Goal: Task Accomplishment & Management: Manage account settings

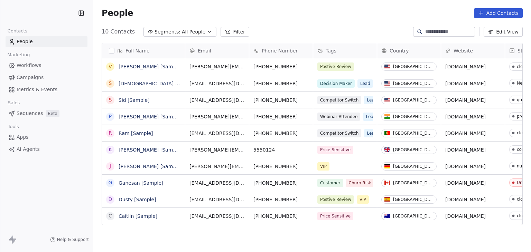
scroll to position [216, 432]
drag, startPoint x: 383, startPoint y: 33, endPoint x: 397, endPoint y: 24, distance: 17.5
drag, startPoint x: 397, startPoint y: 24, endPoint x: 271, endPoint y: 13, distance: 127.2
click at [271, 13] on div "People Settings Add Contacts" at bounding box center [312, 13] width 421 height 10
click at [39, 11] on html "Prayers fm Contacts People Marketing Workflows Campaigns Metrics & Events Sales…" at bounding box center [265, 126] width 531 height 252
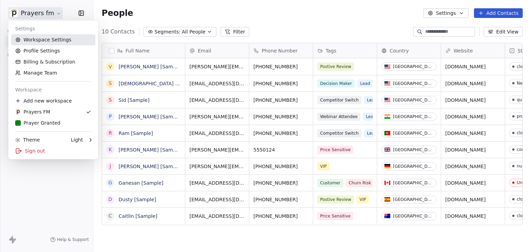
click at [39, 42] on link "Workspace Settings" at bounding box center [53, 39] width 84 height 11
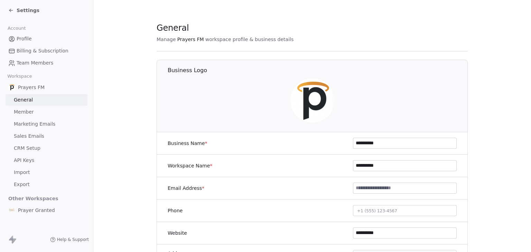
click at [40, 122] on span "Marketing Emails" at bounding box center [34, 124] width 41 height 7
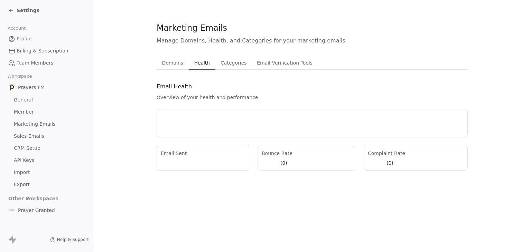
click at [201, 66] on span "Health" at bounding box center [201, 63] width 21 height 10
click at [18, 10] on span "Settings" at bounding box center [28, 10] width 23 height 7
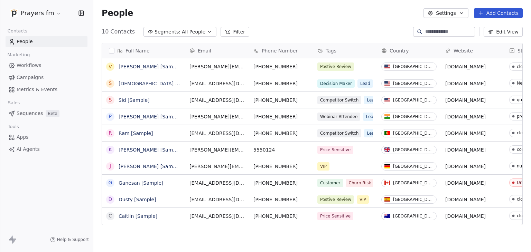
scroll to position [216, 432]
click at [18, 10] on html "Prayers fm Contacts People Marketing Workflows Campaigns Metrics & Events Sales…" at bounding box center [265, 126] width 531 height 252
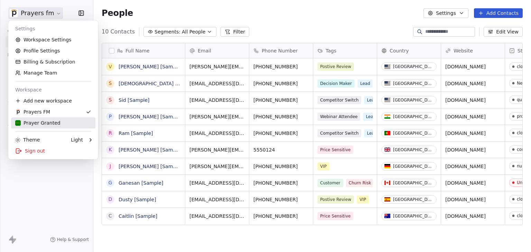
click at [44, 121] on div "Prayer Granted" at bounding box center [37, 123] width 45 height 7
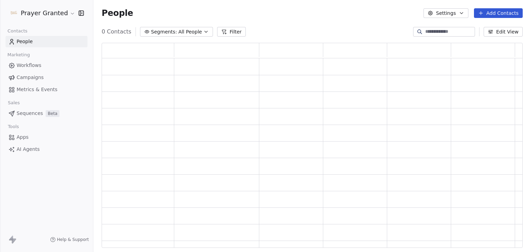
scroll to position [200, 410]
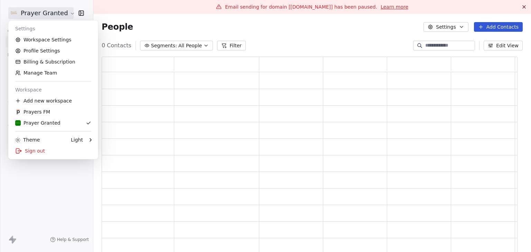
click at [43, 14] on html "Prayer Granted Contacts People Marketing Workflows Campaigns Metrics & Events S…" at bounding box center [265, 126] width 531 height 252
click at [48, 44] on link "Workspace Settings" at bounding box center [53, 39] width 84 height 11
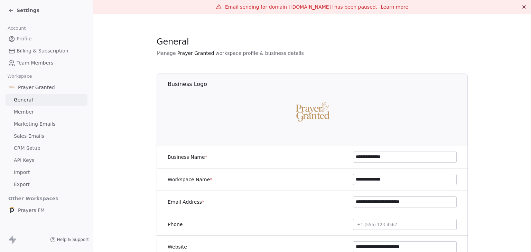
click at [30, 122] on span "Marketing Emails" at bounding box center [34, 124] width 41 height 7
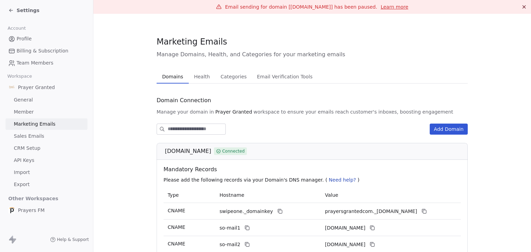
click at [203, 75] on span "Health" at bounding box center [201, 77] width 21 height 10
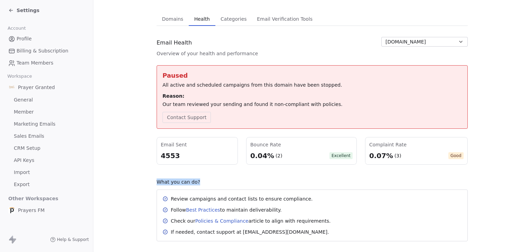
scroll to position [57, 0]
drag, startPoint x: 530, startPoint y: 175, endPoint x: 530, endPoint y: 166, distance: 8.6
click at [530, 166] on div "Email sending for domain [[DOMAIN_NAME]] has been paused. Learn more Marketing …" at bounding box center [311, 126] width 437 height 252
click at [481, 188] on section "Marketing Emails Manage Domains, Health, and Categories for your marketing emai…" at bounding box center [311, 110] width 437 height 308
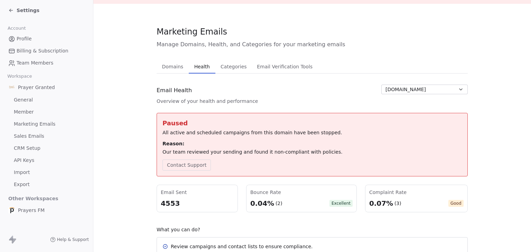
scroll to position [0, 0]
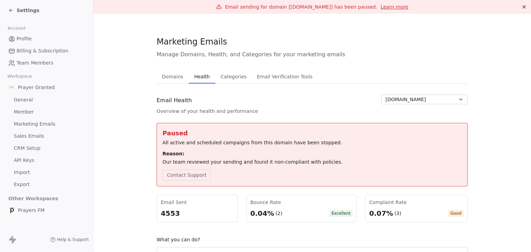
click at [23, 12] on span "Settings" at bounding box center [28, 10] width 23 height 7
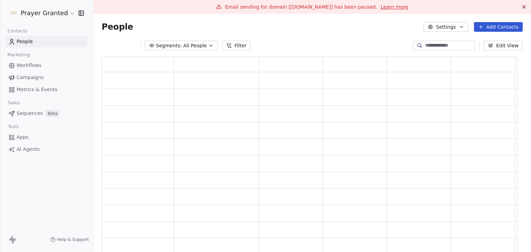
scroll to position [200, 410]
click at [30, 14] on html "Prayer Granted Contacts People Marketing Workflows Campaigns Metrics & Events S…" at bounding box center [265, 126] width 531 height 252
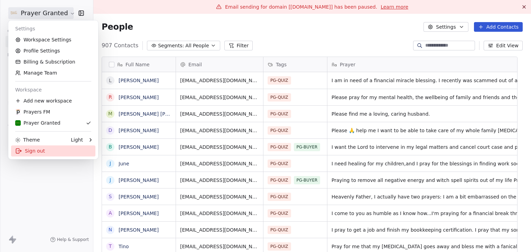
scroll to position [216, 427]
click at [33, 151] on div "Sign out" at bounding box center [53, 150] width 84 height 11
